Goal: Task Accomplishment & Management: Use online tool/utility

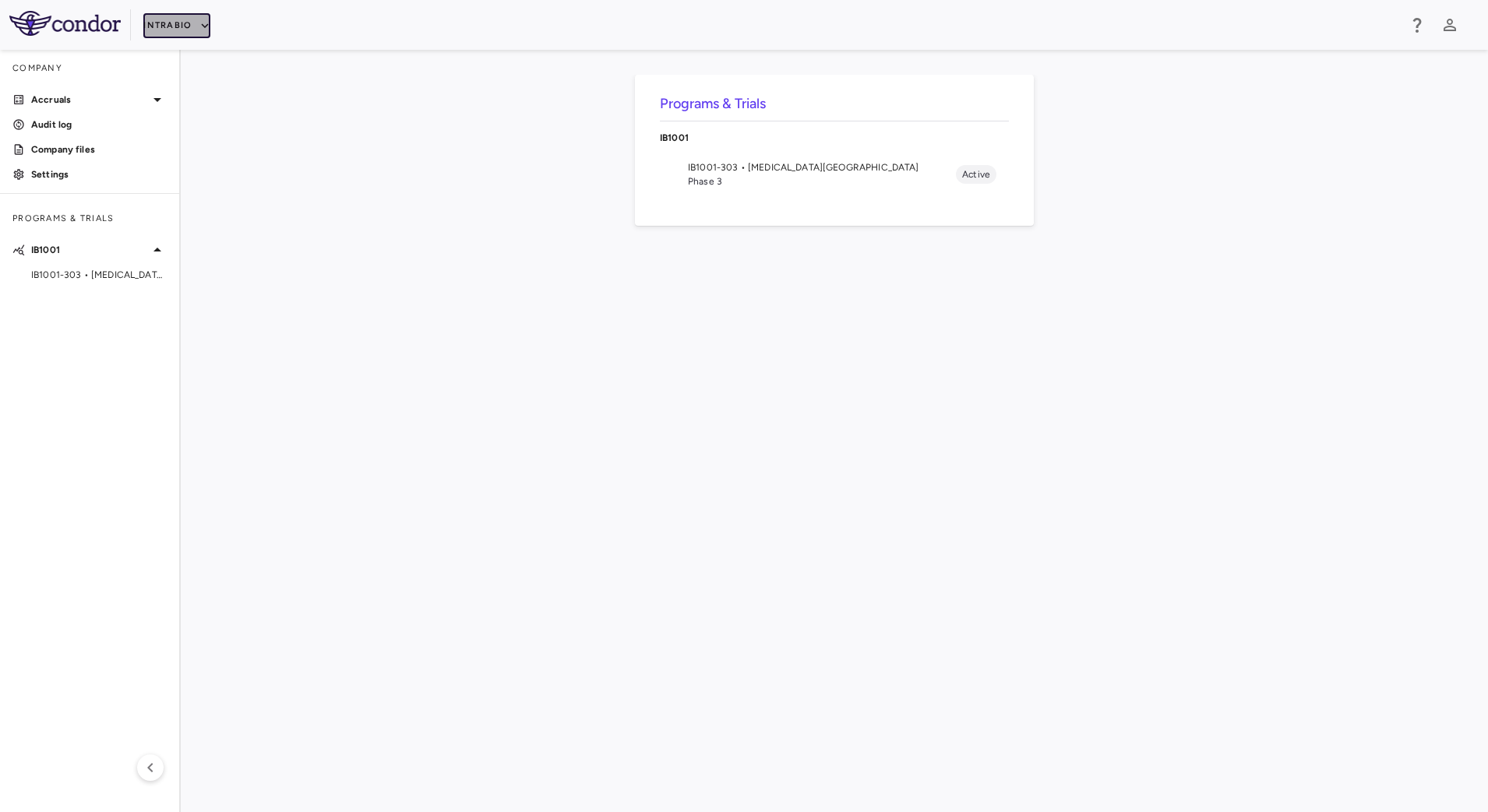
click at [186, 27] on button "IntraBio" at bounding box center [177, 26] width 67 height 25
click at [178, 90] on li "Acelyrin - CMC" at bounding box center [208, 79] width 130 height 23
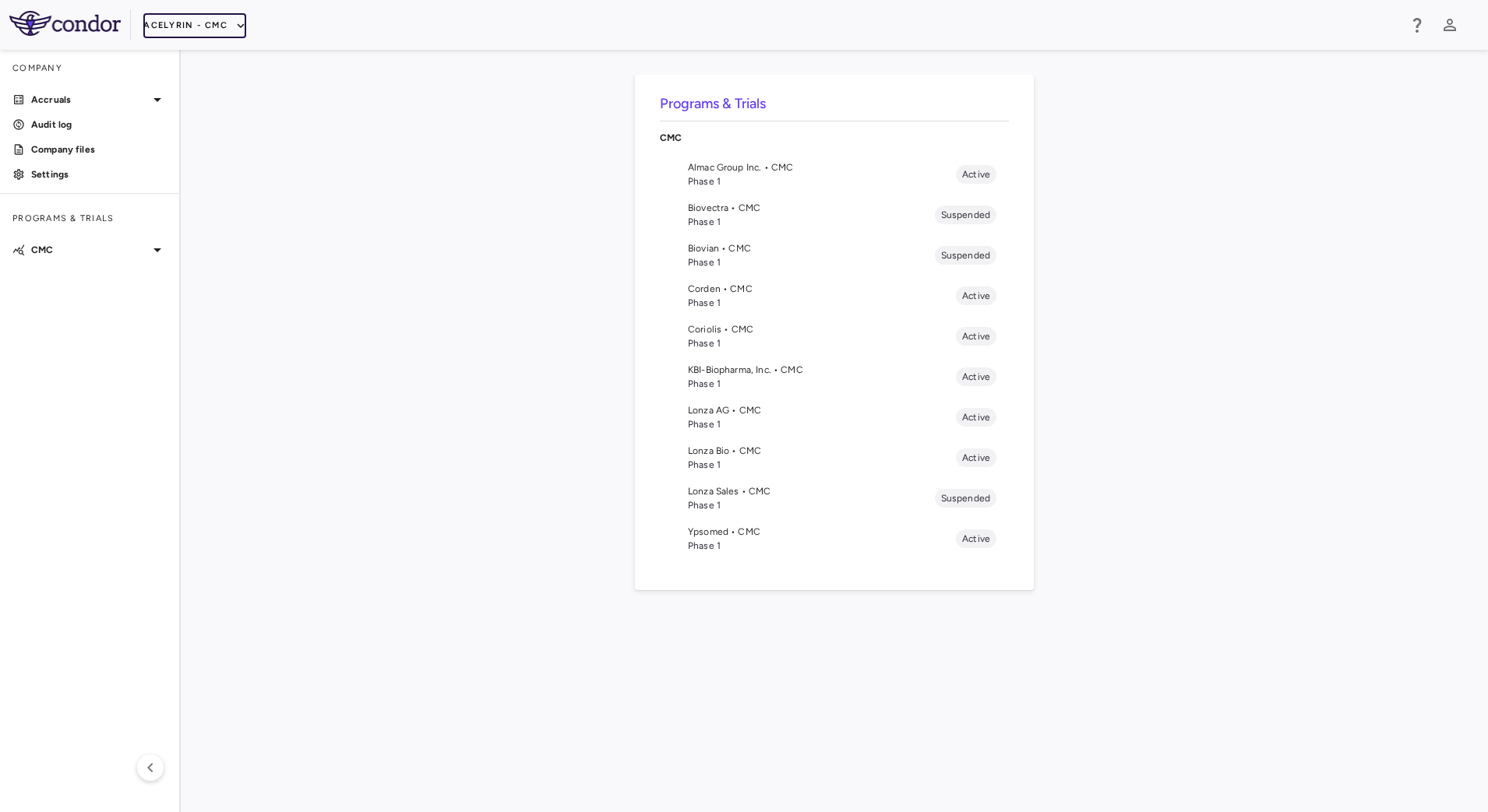
click at [200, 28] on button "Acelyrin - CMC" at bounding box center [195, 26] width 102 height 25
click at [187, 94] on li "Acelyrin - Translational" at bounding box center [208, 102] width 130 height 23
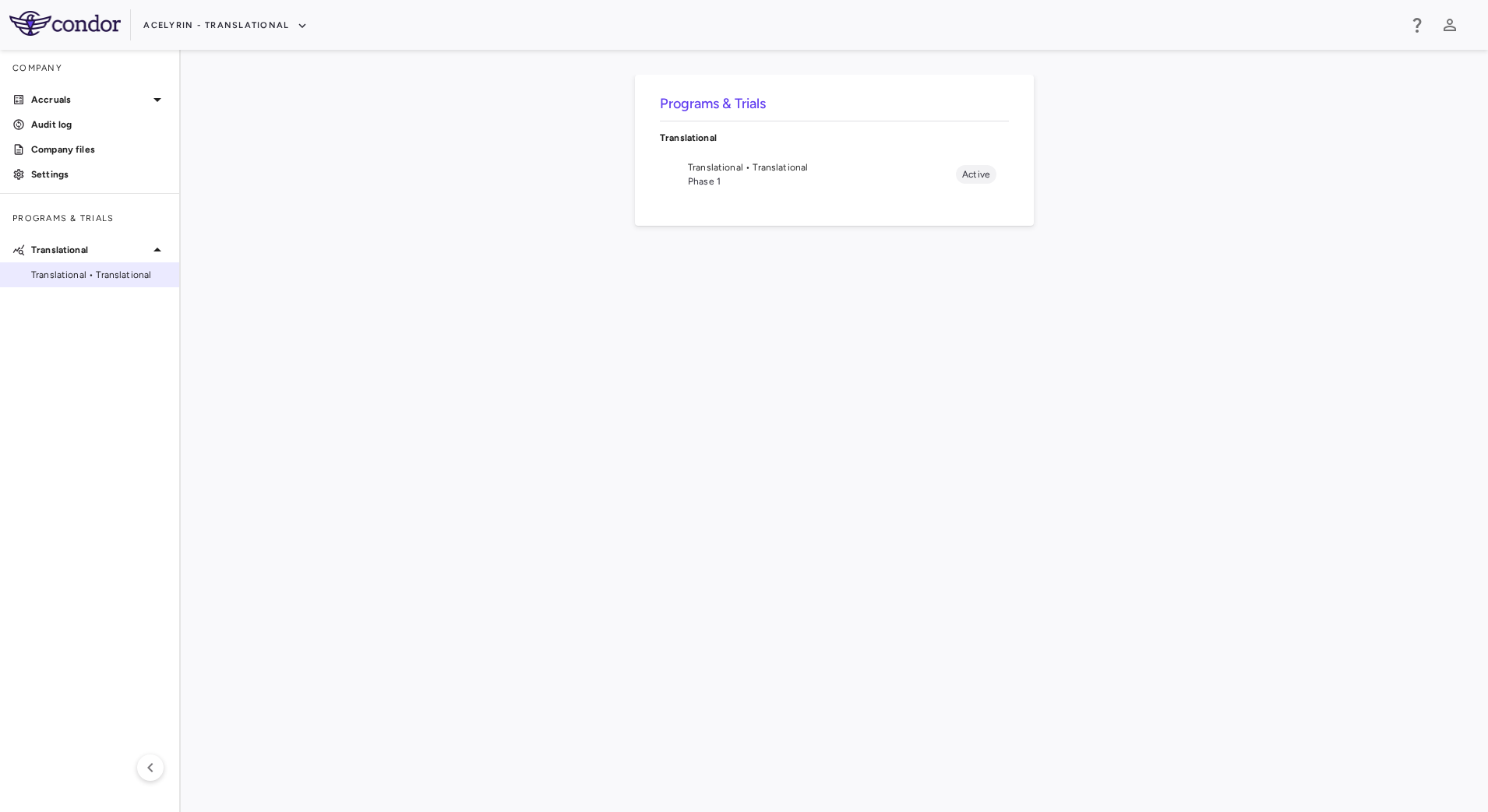
click at [91, 268] on span "Translational • Translational" at bounding box center [98, 275] width 135 height 14
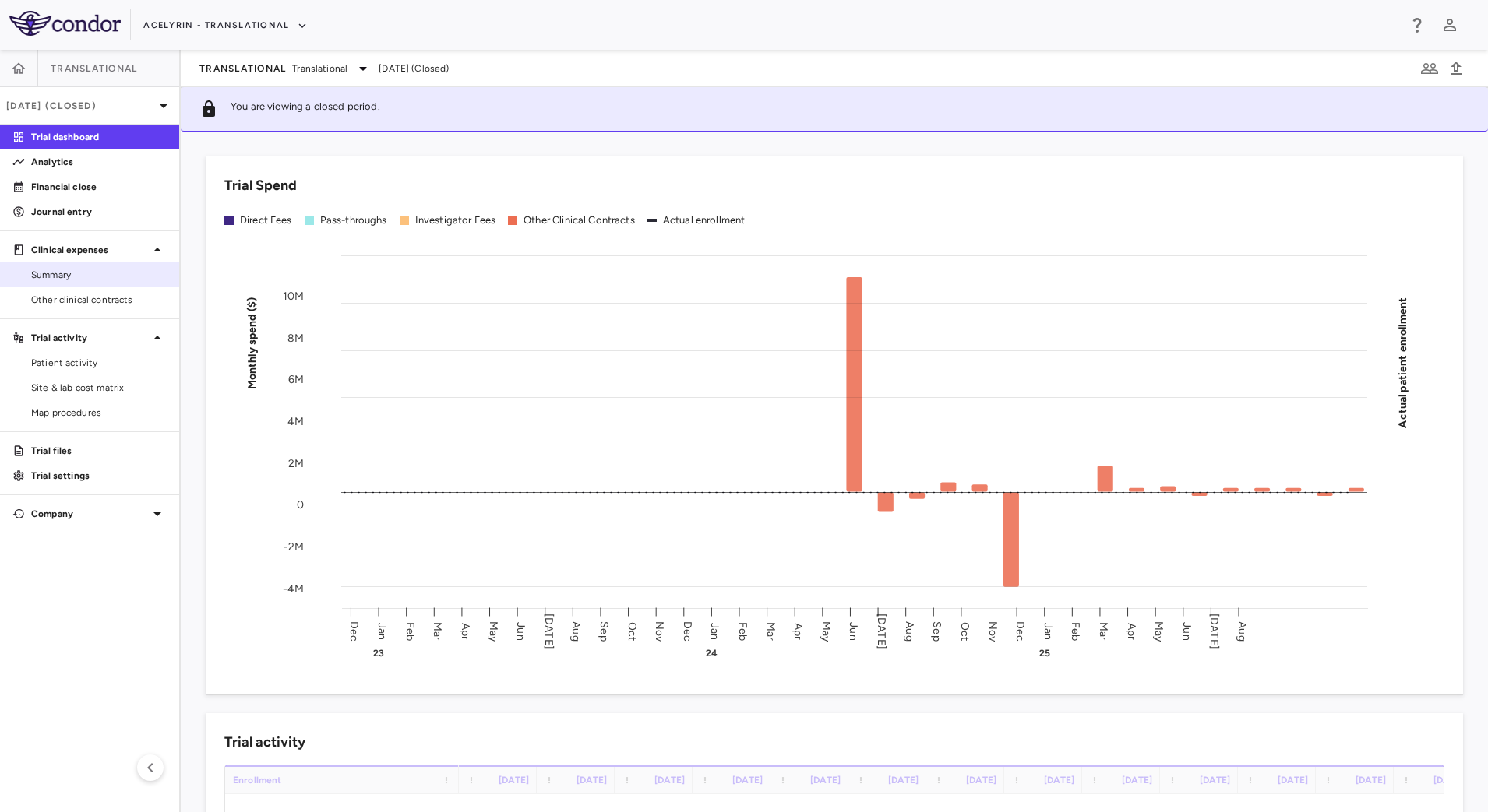
click at [93, 277] on span "Summary" at bounding box center [98, 275] width 135 height 14
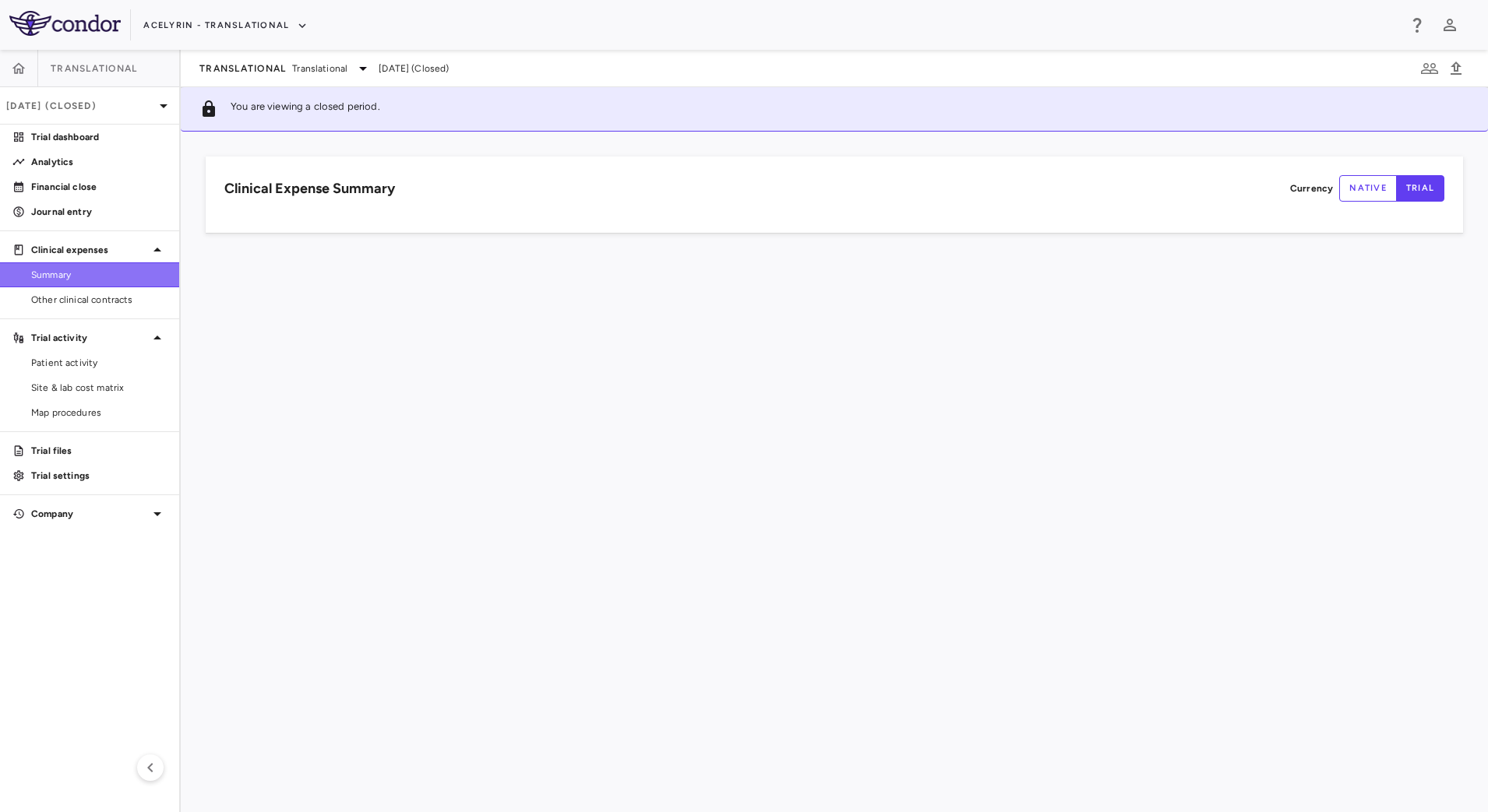
click at [129, 286] on link "Summary" at bounding box center [90, 274] width 179 height 23
click at [122, 293] on span "Other clinical contracts" at bounding box center [98, 300] width 135 height 14
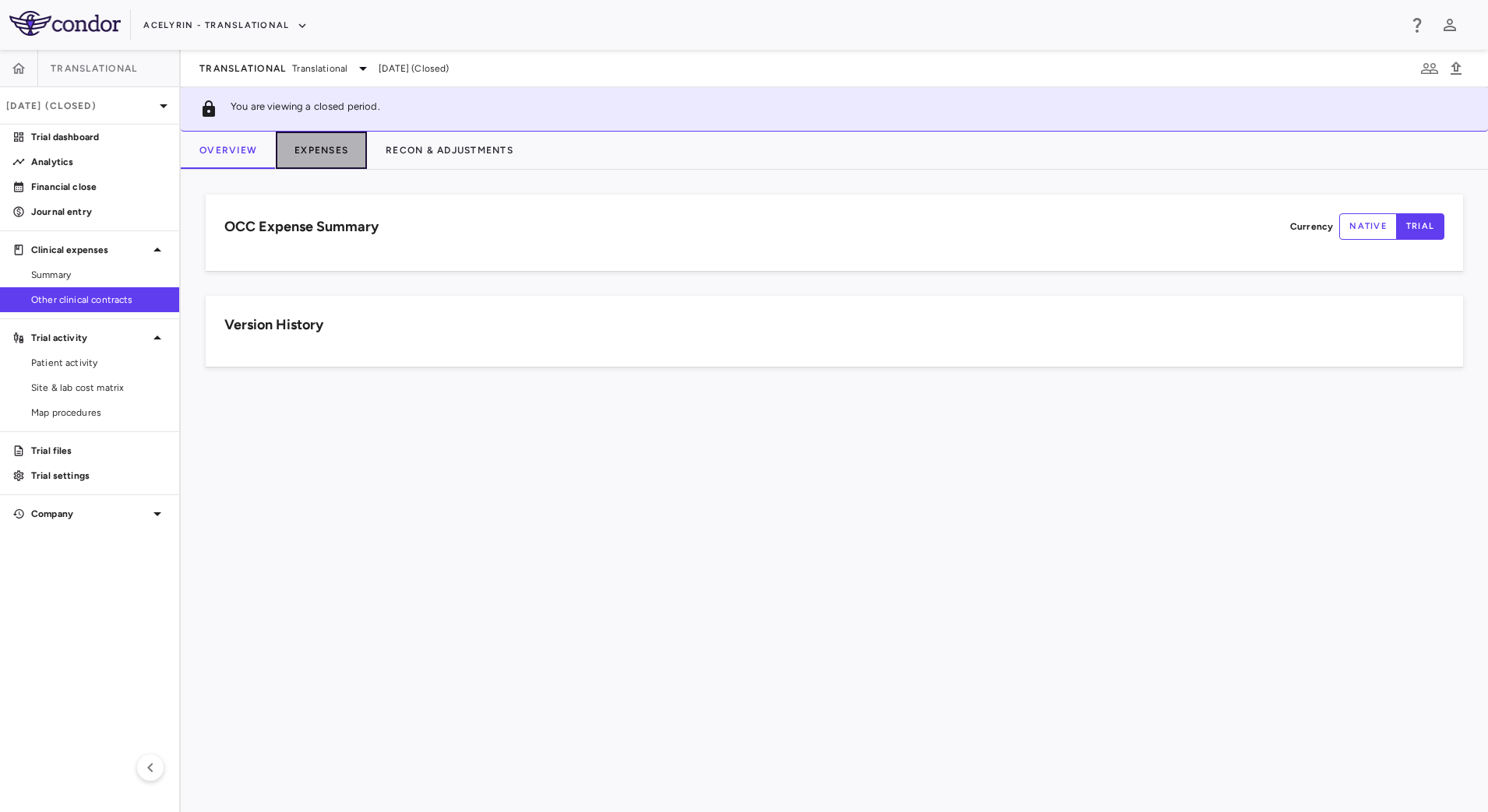
click at [304, 161] on button "Expenses" at bounding box center [322, 150] width 91 height 38
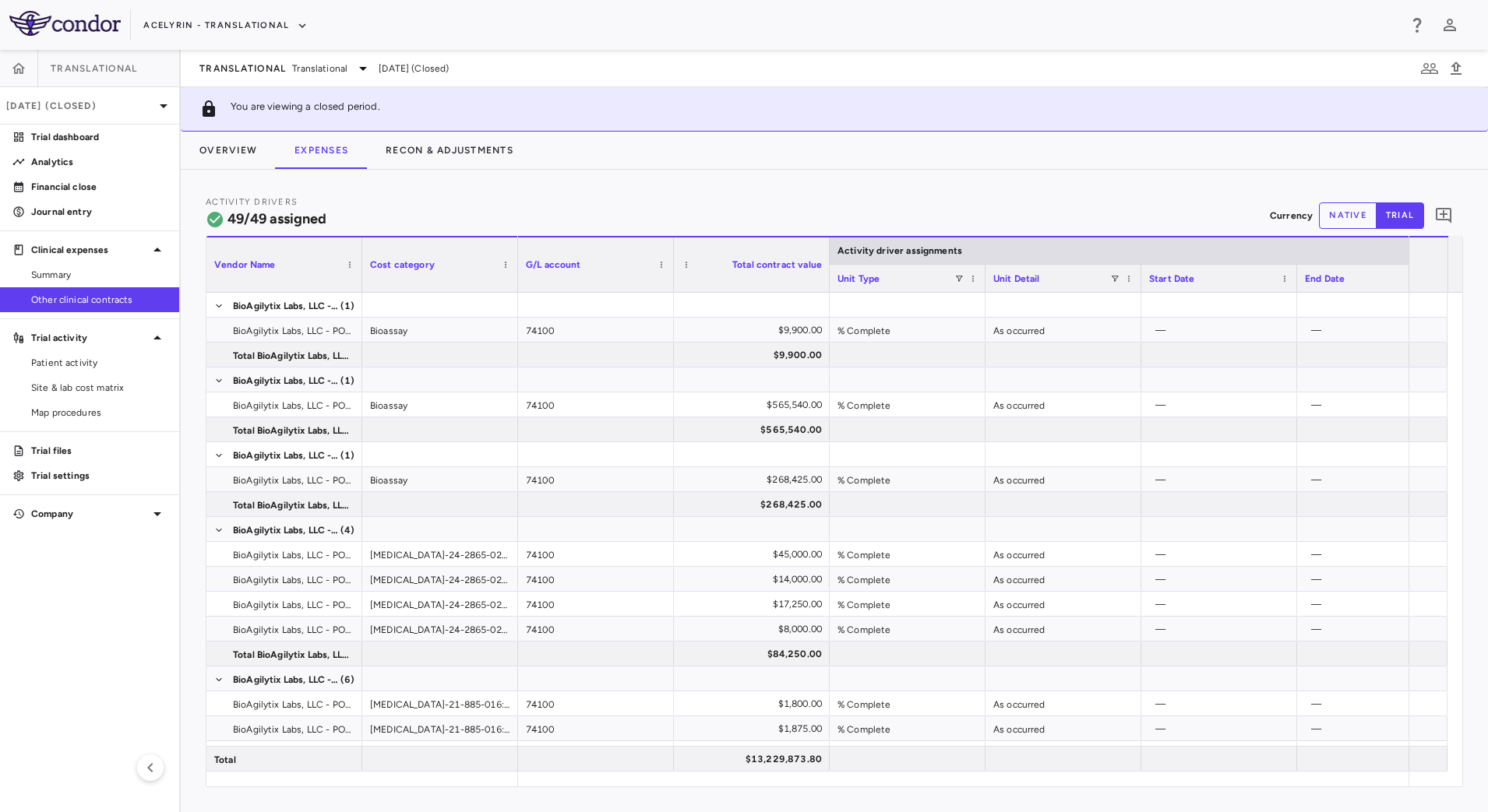
click at [1346, 220] on button "native" at bounding box center [1348, 215] width 58 height 26
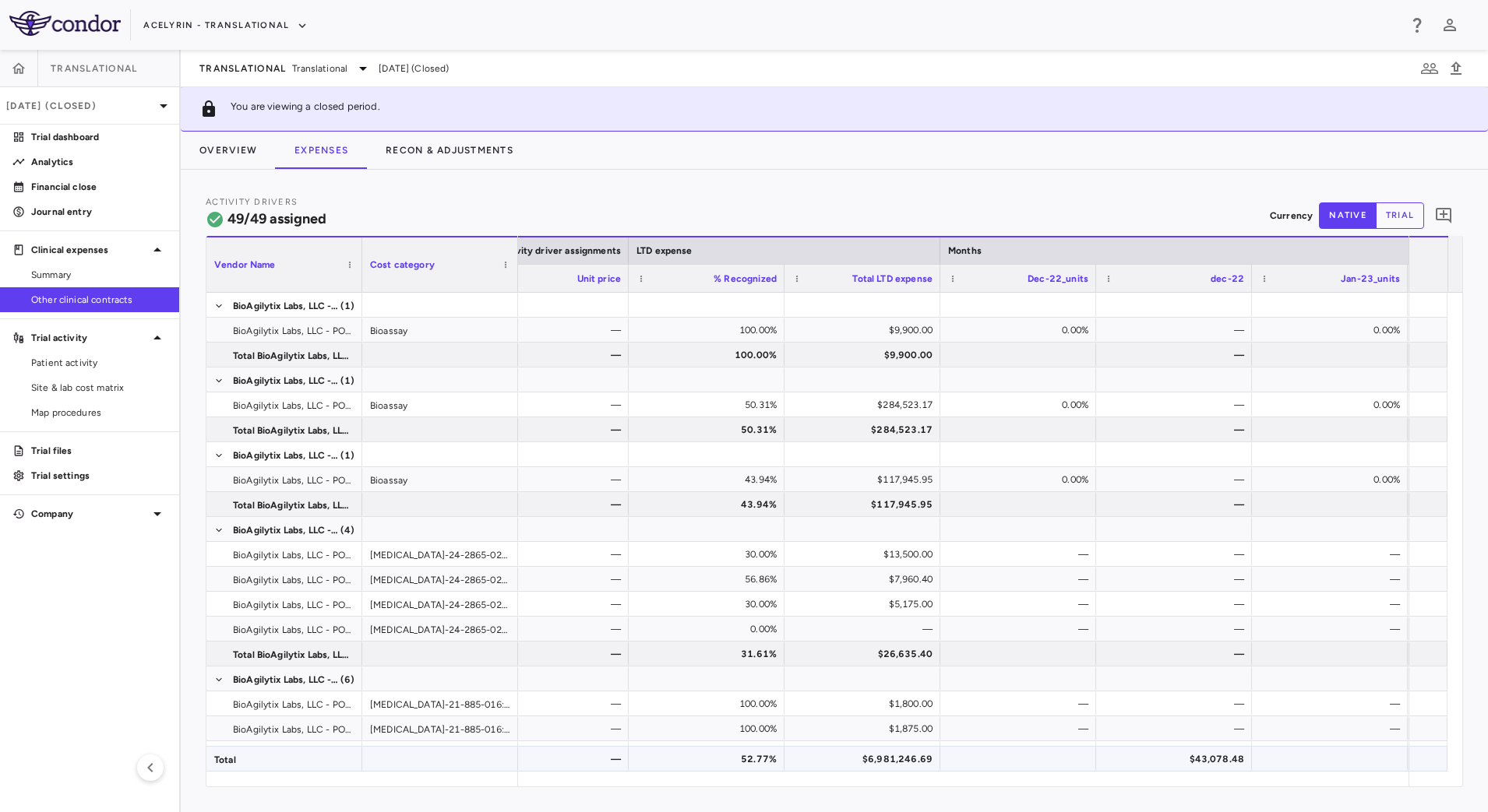
click at [836, 762] on div "$6,981,246.69" at bounding box center [865, 759] width 134 height 25
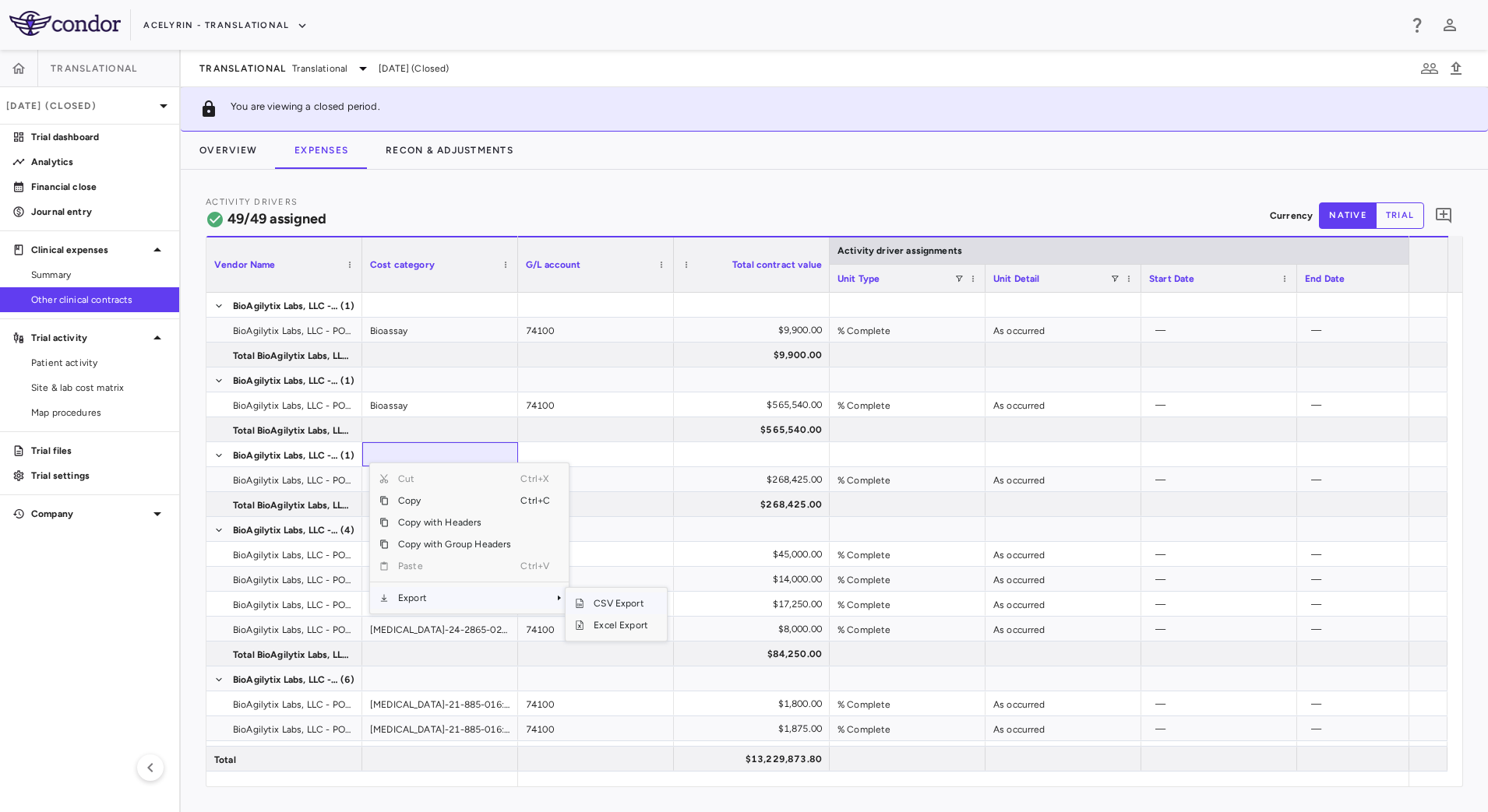
click at [600, 598] on span "CSV Export" at bounding box center [621, 603] width 74 height 22
